Goal: Communication & Community: Answer question/provide support

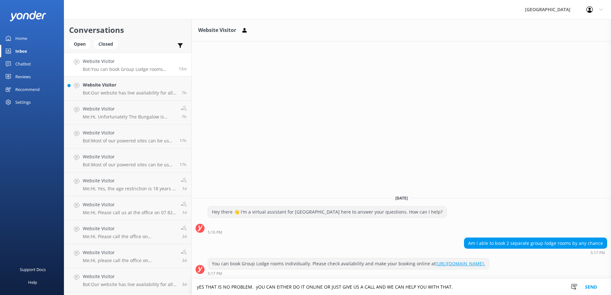
drag, startPoint x: 457, startPoint y: 287, endPoint x: 193, endPoint y: 283, distance: 263.9
click at [193, 283] on textarea "yES THAT IS NO PROBLEM. yOU CAN EITHER DO IT ONLINE OR JUST GIVE US A CALL AND …" at bounding box center [401, 287] width 419 height 16
type textarea "Yes, that is no problem. You can book them online or just give us a call."
click at [593, 284] on button "Send" at bounding box center [591, 287] width 24 height 16
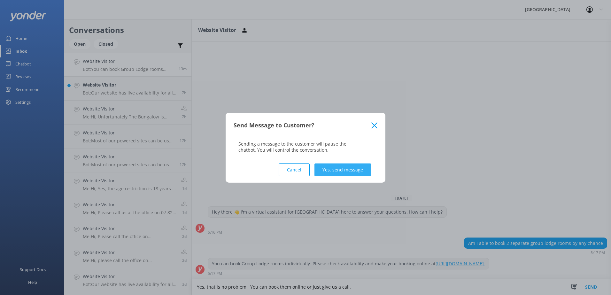
click at [348, 167] on button "Yes, send message" at bounding box center [342, 170] width 57 height 13
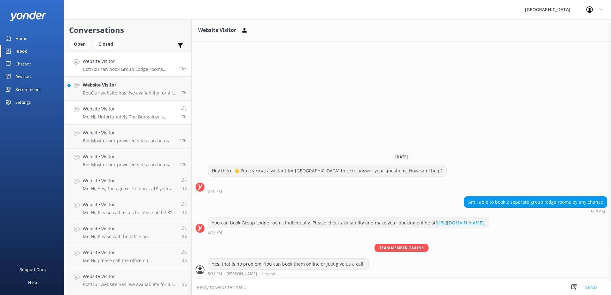
click at [143, 113] on div "Website Visitor Me: Hi, Unfortunately The Bungalow is currently not available a…" at bounding box center [129, 112] width 93 height 14
